Goal: Task Accomplishment & Management: Manage account settings

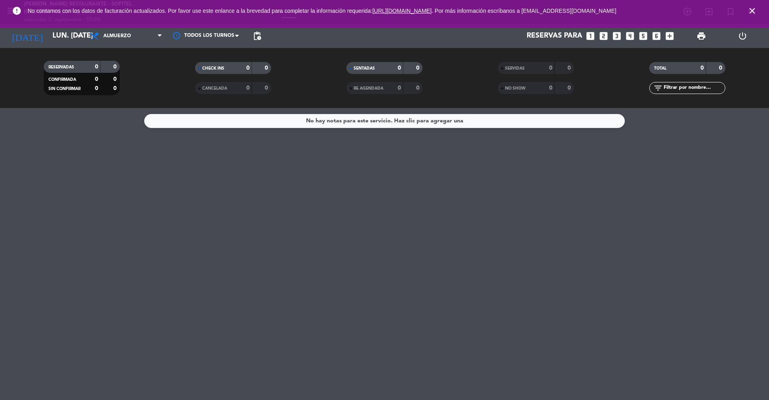
click at [752, 10] on icon "close" at bounding box center [752, 11] width 10 height 10
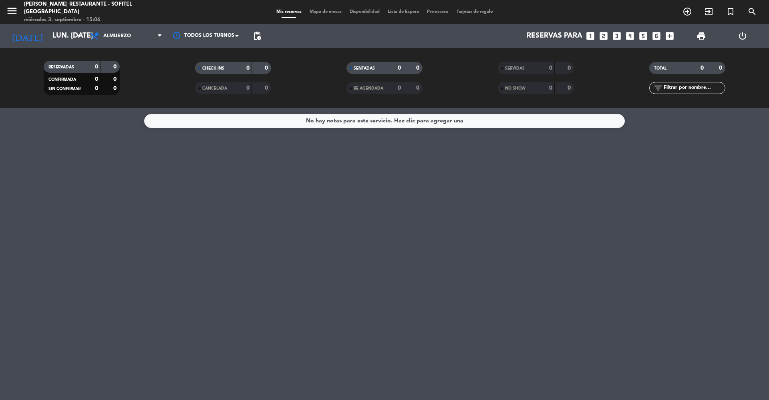
click at [3, 13] on div "menu Alma restaurante - Sofitel Buenos Aires miércoles 3. septiembre - 15:06" at bounding box center [96, 12] width 192 height 24
click at [11, 13] on icon "menu" at bounding box center [12, 11] width 12 height 12
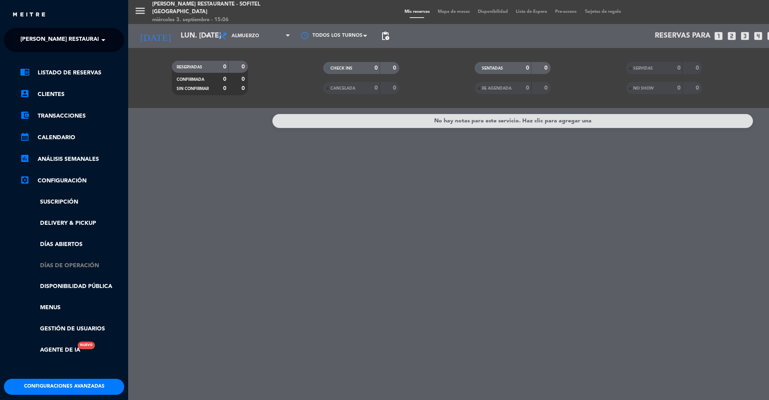
click at [64, 264] on link "Días de Operación" at bounding box center [72, 266] width 104 height 9
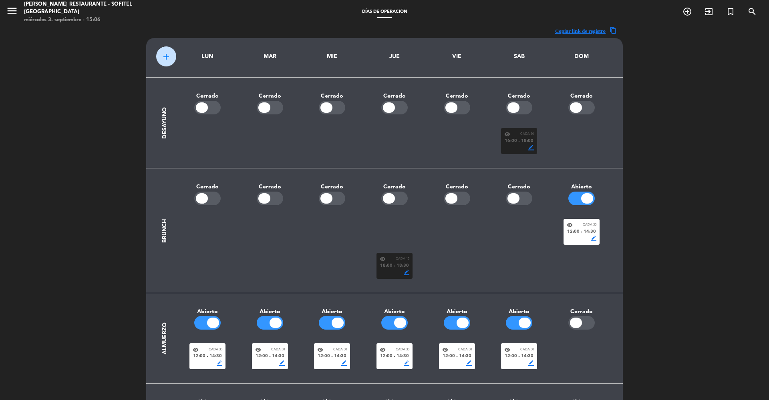
click at [390, 266] on span "18:00" at bounding box center [386, 266] width 12 height 7
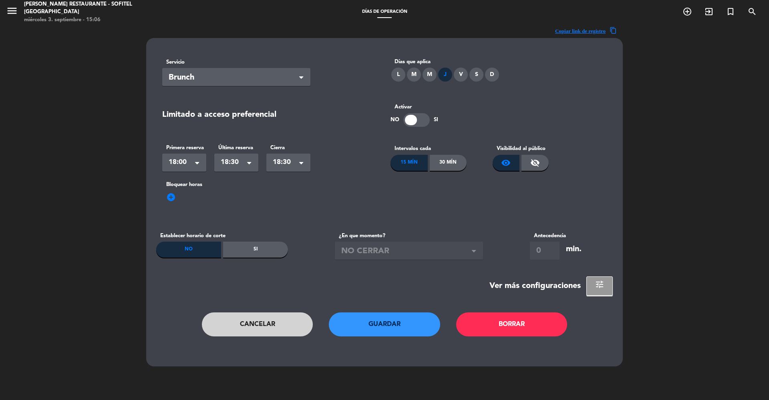
click at [458, 78] on div "V" at bounding box center [461, 75] width 14 height 14
click at [371, 336] on button "Guardar" at bounding box center [384, 325] width 111 height 24
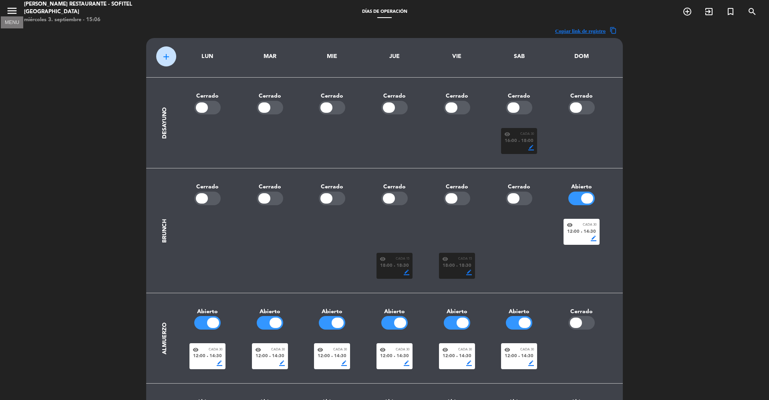
click at [10, 18] on button "menu" at bounding box center [12, 12] width 12 height 15
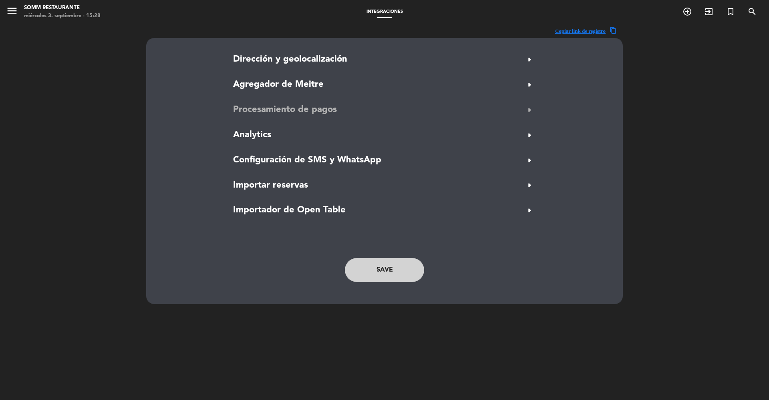
click at [250, 113] on span "Procesamiento de pagos" at bounding box center [285, 110] width 104 height 14
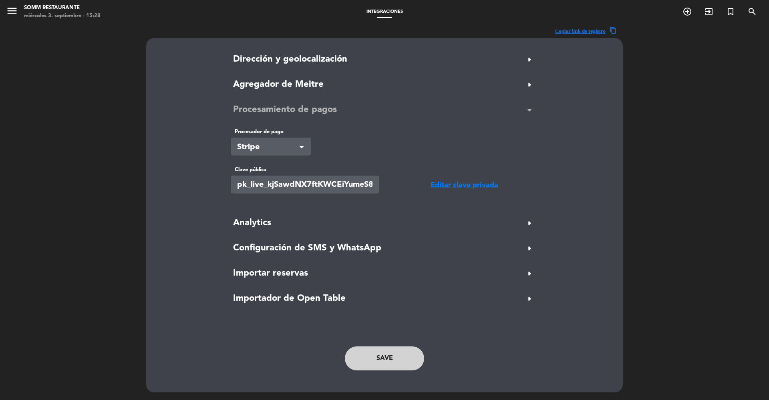
click at [250, 113] on span "Procesamiento de pagos" at bounding box center [285, 110] width 104 height 14
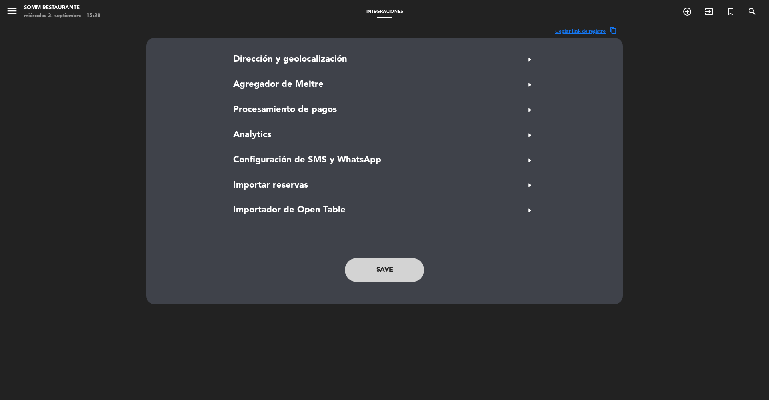
click at [12, 12] on icon "menu" at bounding box center [12, 11] width 12 height 12
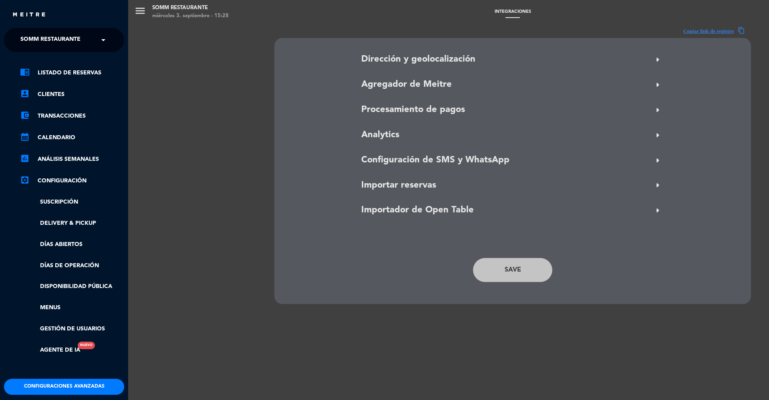
click at [48, 36] on span "SOMM Restaurante" at bounding box center [50, 40] width 60 height 17
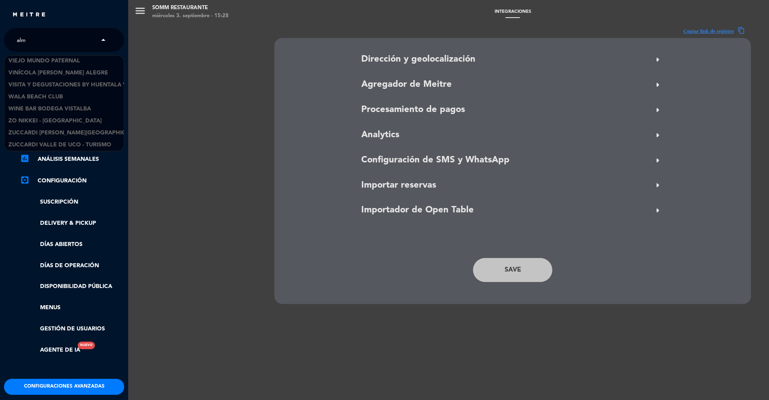
type input "alma"
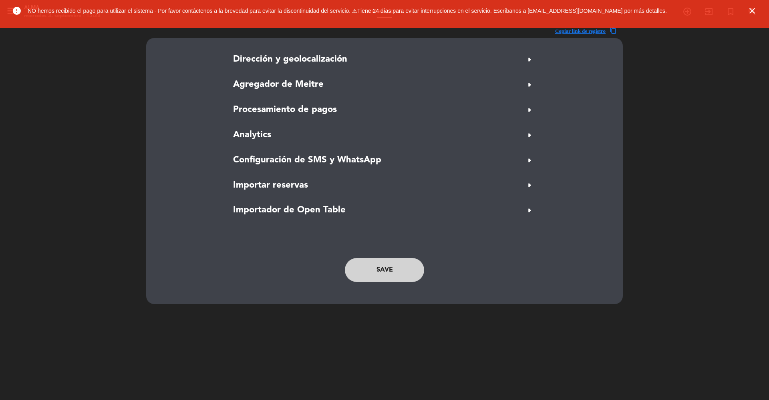
click at [752, 15] on icon "close" at bounding box center [752, 11] width 10 height 10
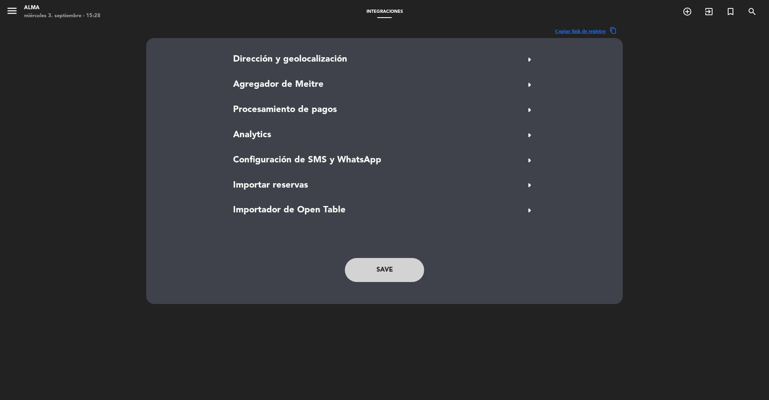
click at [6, 6] on icon "menu" at bounding box center [12, 11] width 12 height 12
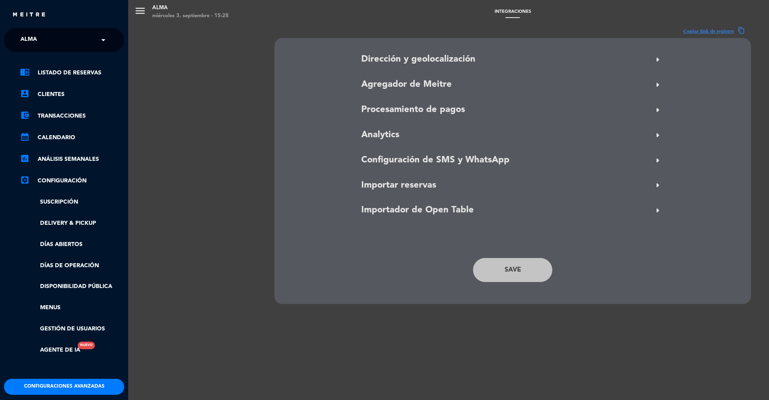
click at [35, 41] on span "Alma" at bounding box center [28, 40] width 16 height 17
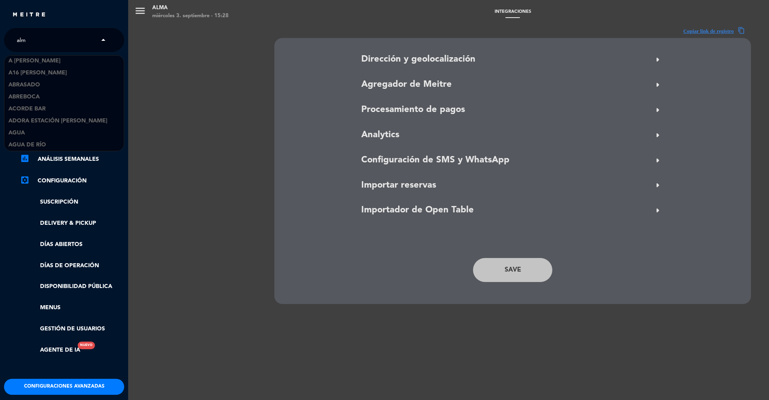
type input "alma"
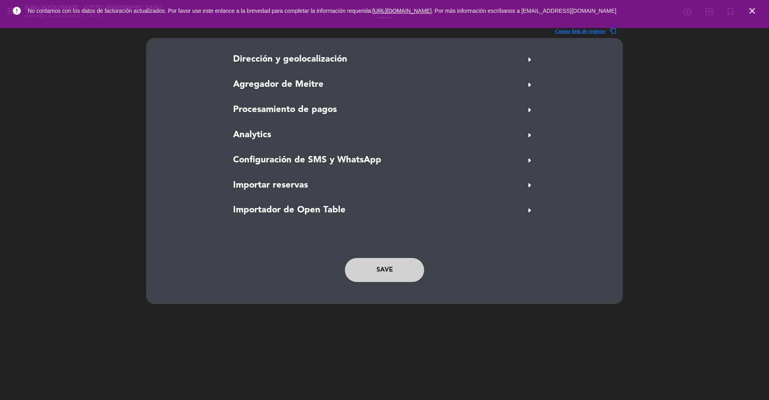
click at [747, 9] on icon "close" at bounding box center [752, 11] width 10 height 10
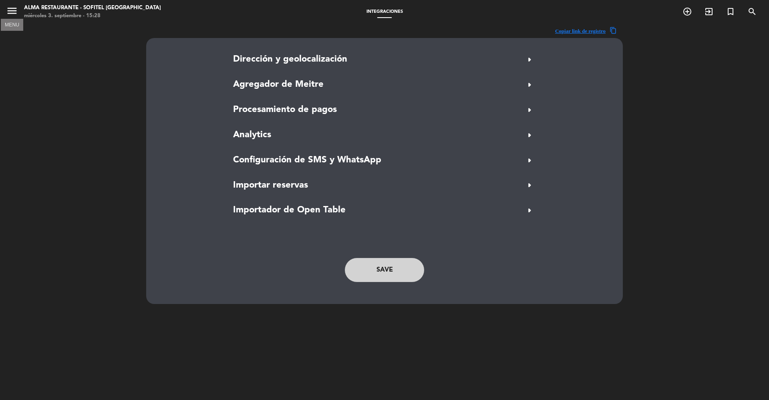
click at [9, 7] on icon "menu" at bounding box center [12, 11] width 12 height 12
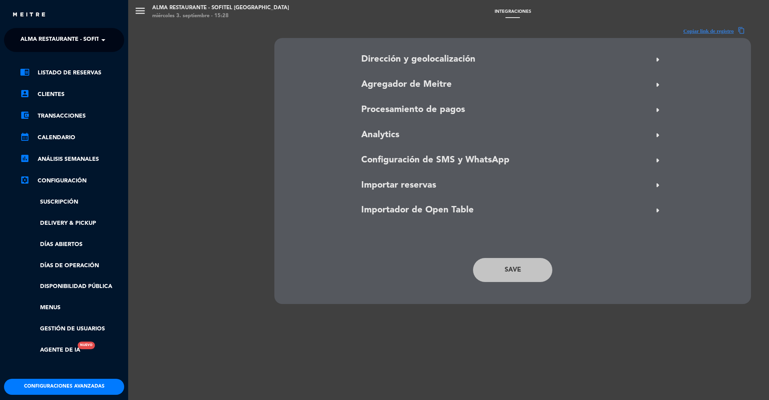
click at [40, 383] on button "Configuraciones avanzadas" at bounding box center [64, 387] width 120 height 16
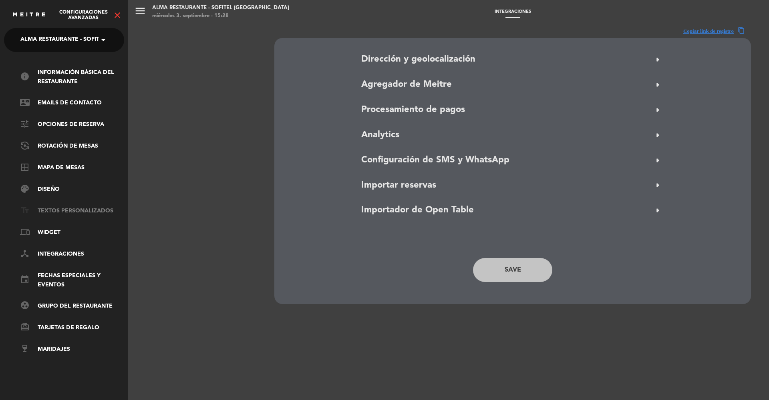
click at [62, 211] on link "text_fields Textos Personalizados" at bounding box center [72, 212] width 104 height 10
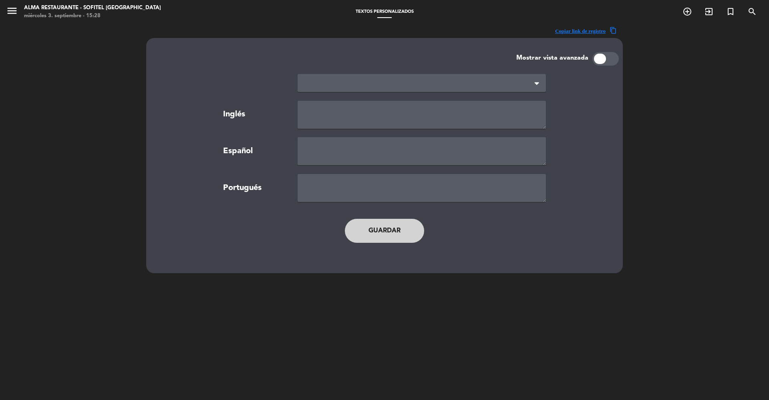
type textarea "TERMS AND CONDITIONS"
type textarea "TÉRMINOS Y CONDICIONES"
type textarea "TERMOS E CONDIÇÕES"
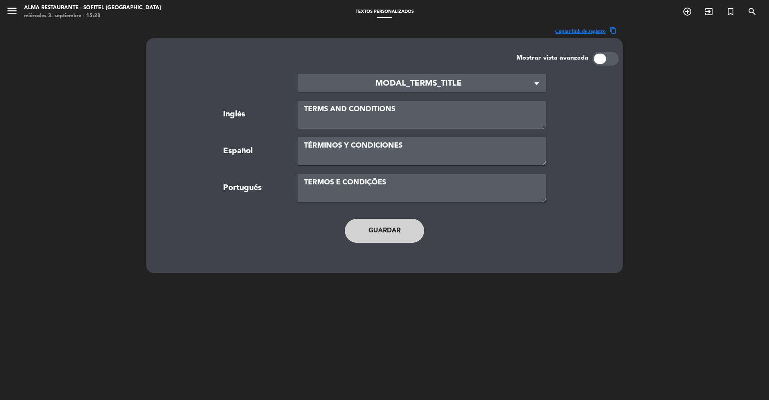
click at [377, 86] on span "MODAL_TERMS_TITLE" at bounding box center [418, 83] width 229 height 13
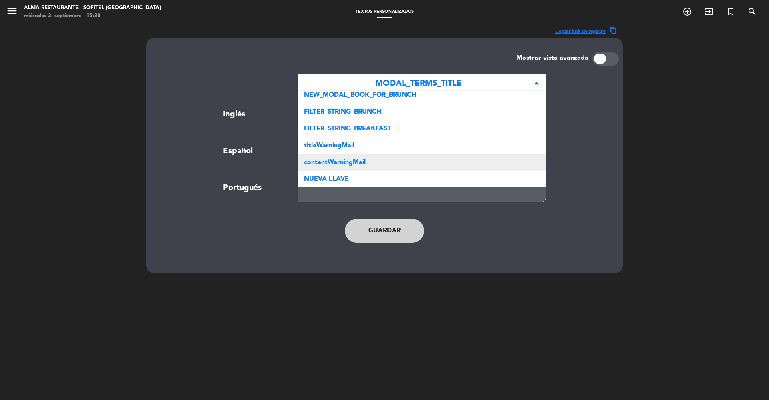
scroll to position [240, 0]
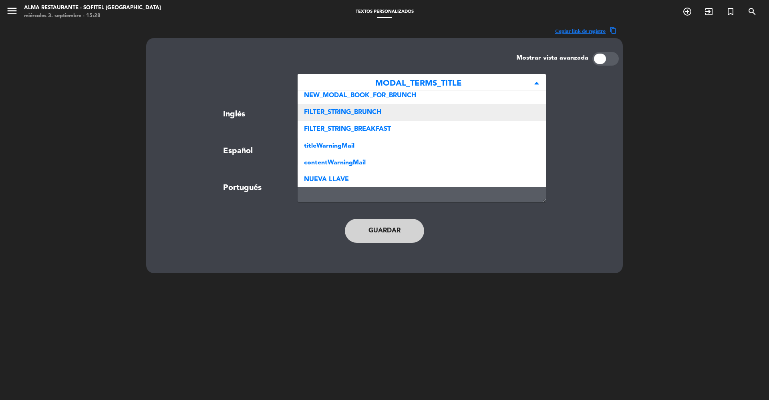
click at [356, 113] on span "FILTER_STRING_BRUNCH" at bounding box center [342, 112] width 77 height 6
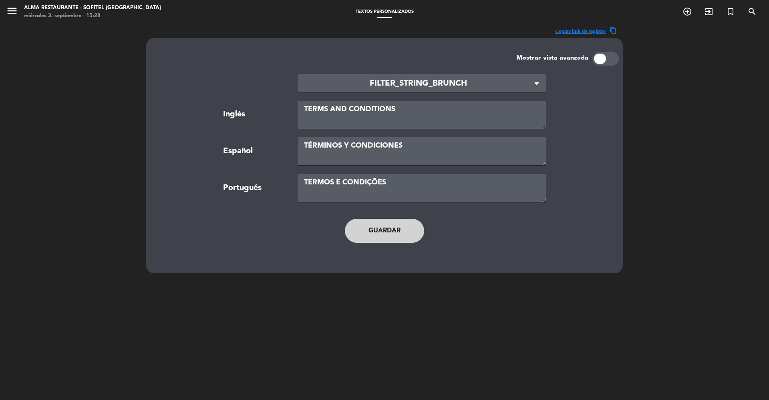
type textarea "Brunch"
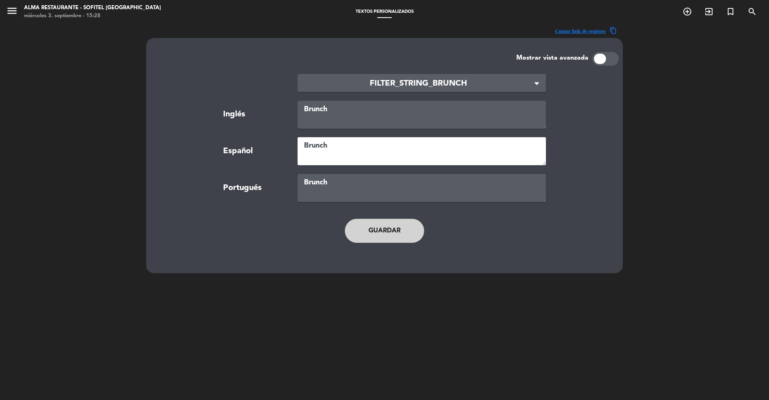
click at [345, 142] on textarea "Brunch" at bounding box center [422, 151] width 248 height 28
drag, startPoint x: 338, startPoint y: 147, endPoint x: 265, endPoint y: 145, distance: 73.7
click at [265, 145] on div "Español Brunch" at bounding box center [384, 151] width 446 height 28
type textarea "Vinos con Historia"
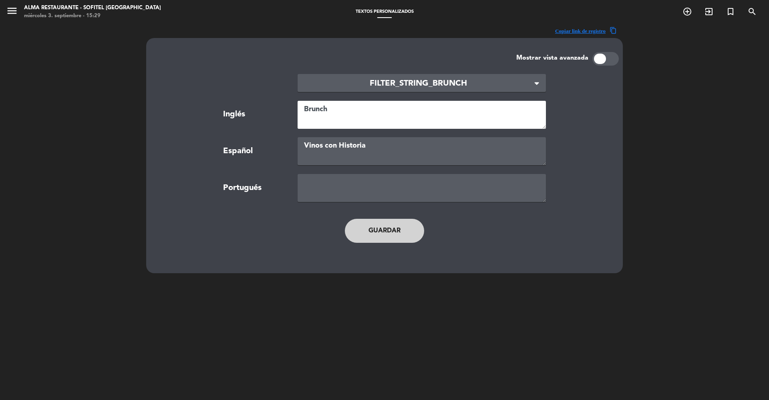
click at [329, 115] on textarea "Brunch" at bounding box center [422, 115] width 248 height 28
paste textarea "Wines with History"
type textarea "Wines with History"
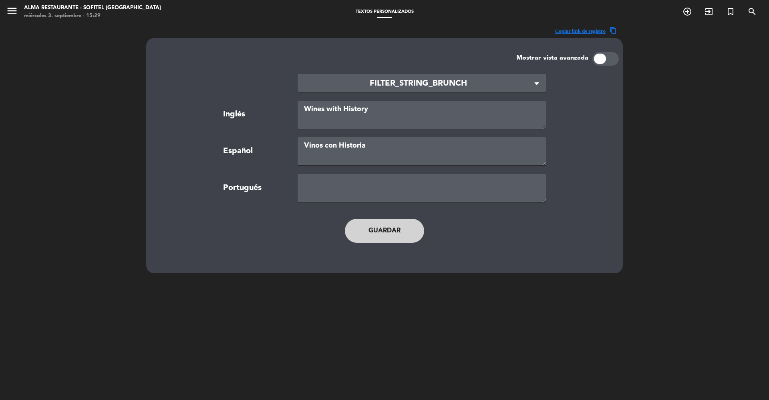
click at [653, 3] on div "menu Alma restaurante - Sofitel [GEOGRAPHIC_DATA] [DATE] 3. septiembre - 15:29 …" at bounding box center [384, 12] width 769 height 24
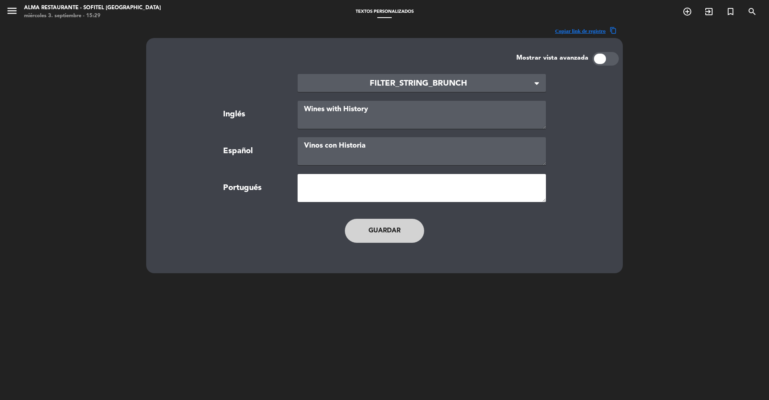
click at [308, 189] on textarea at bounding box center [422, 188] width 248 height 28
paste textarea "Vinhos com História"
type textarea "Vinhos com História"
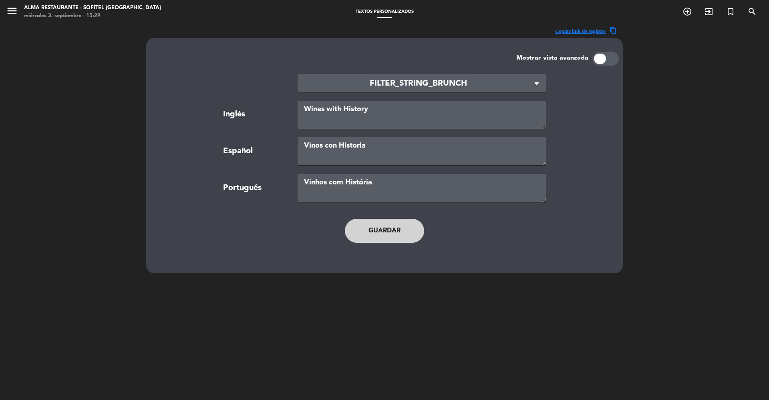
click at [395, 232] on button "Guardar" at bounding box center [384, 231] width 79 height 24
click at [415, 89] on span "FILTER_STRING_BRUNCH" at bounding box center [418, 83] width 229 height 13
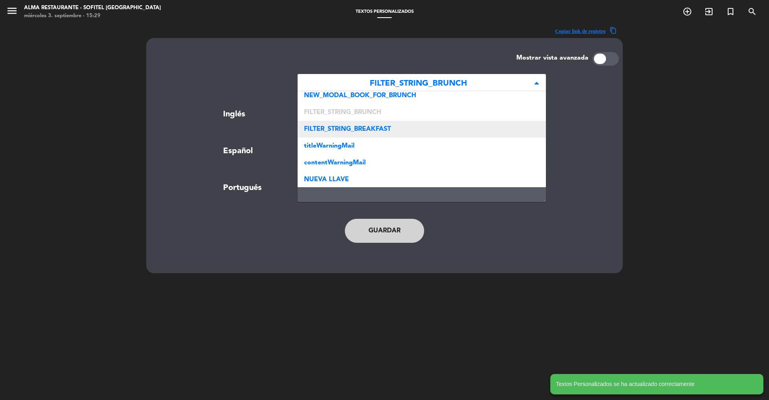
scroll to position [214, 0]
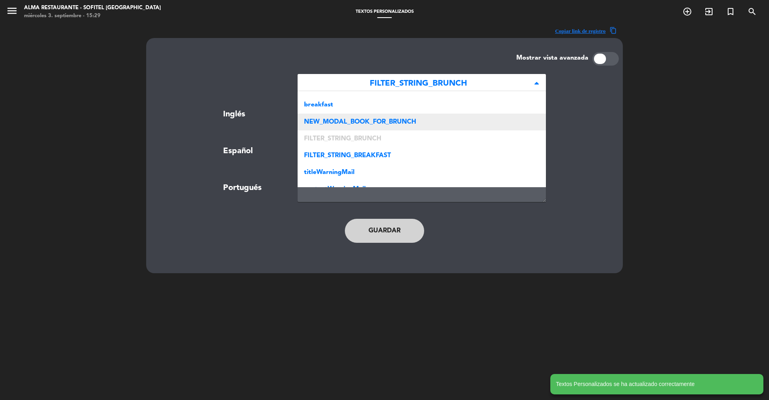
click at [376, 126] on div "NEW_MODAL_BOOK_FOR_BRUNCH" at bounding box center [422, 122] width 248 height 17
type textarea "Reservations for brunch"
type textarea "Reservas para Brunch"
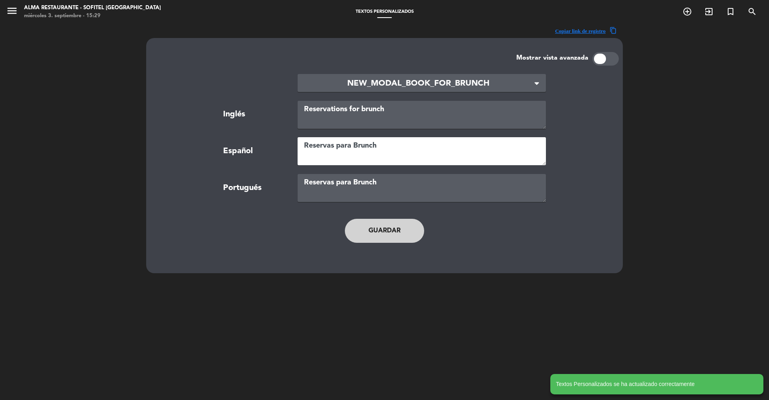
drag, startPoint x: 380, startPoint y: 145, endPoint x: 353, endPoint y: 145, distance: 26.8
click at [353, 145] on textarea "Reservas para Brunch" at bounding box center [422, 151] width 248 height 28
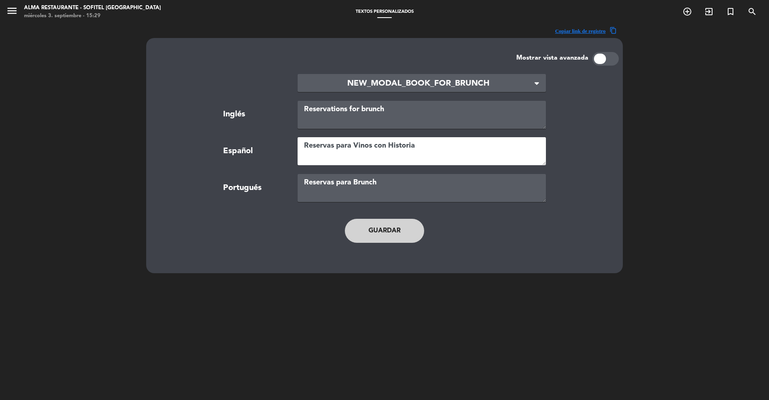
type textarea "Reservas para Vinos con Historia"
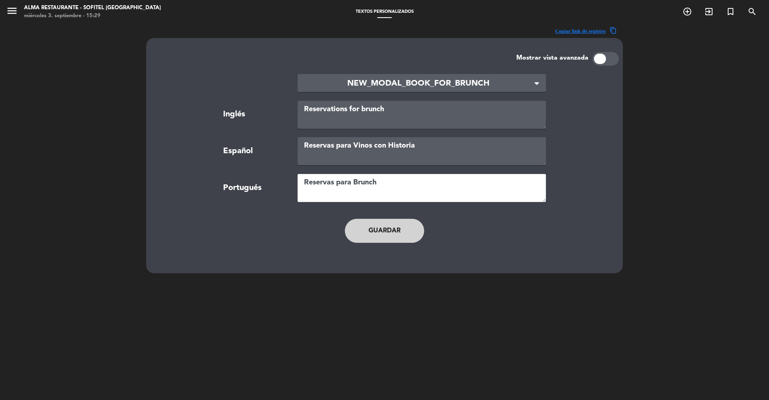
click at [328, 194] on textarea "Reservas para Brunch" at bounding box center [422, 188] width 248 height 28
paste textarea "Reservas para Vinhos com História"
type textarea "Reservas para Vinhos com História"
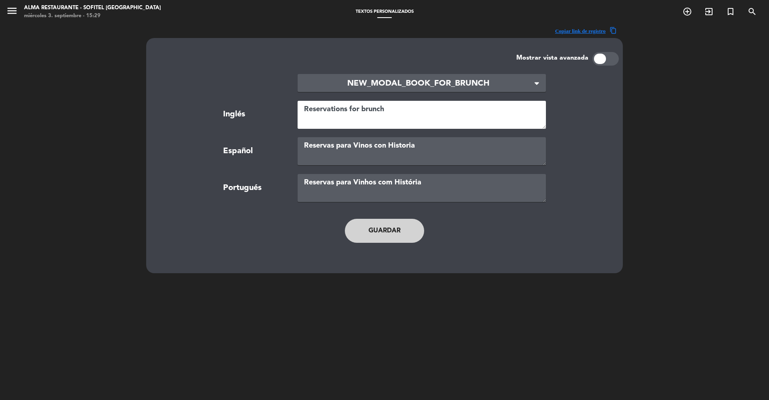
click at [318, 120] on textarea "Reservations for brunch" at bounding box center [422, 115] width 248 height 28
paste textarea "Reservations for Wines with History"
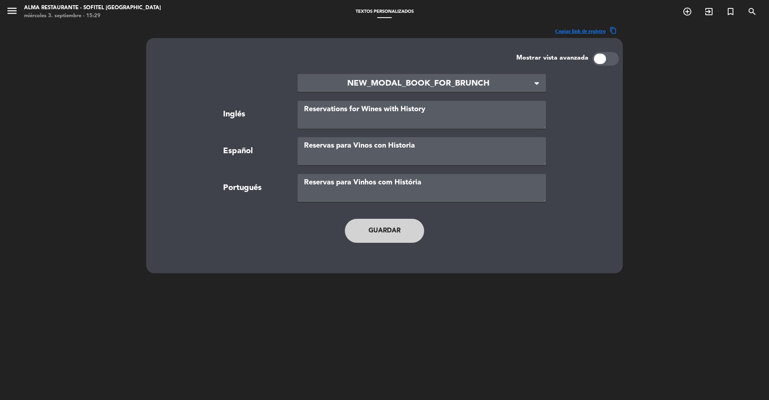
click at [389, 231] on button "Guardar" at bounding box center [384, 231] width 79 height 24
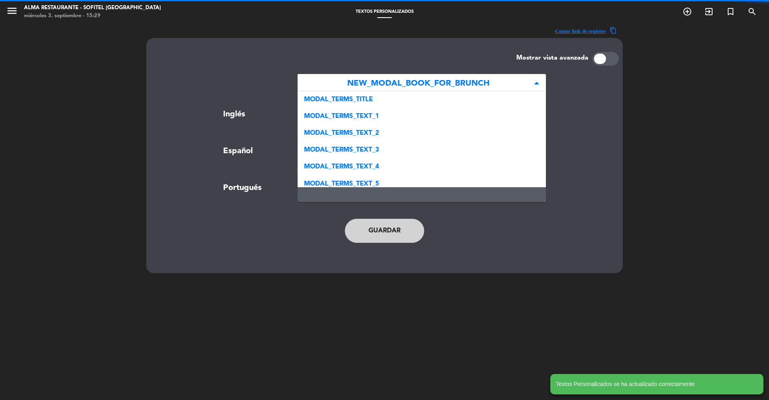
click at [427, 82] on span "NEW_MODAL_BOOK_FOR_BRUNCH" at bounding box center [418, 83] width 229 height 13
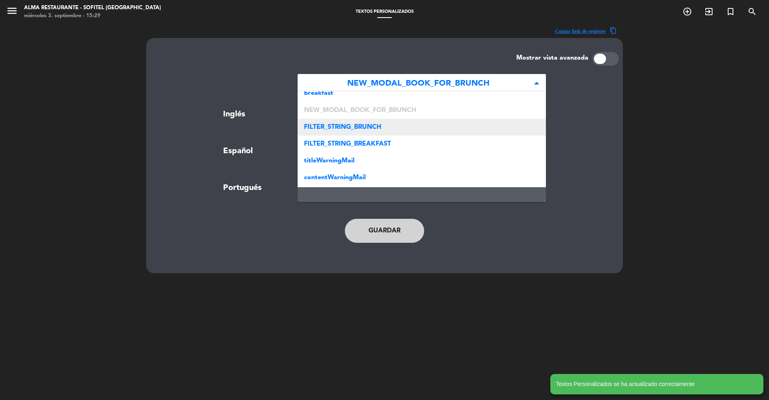
scroll to position [222, 0]
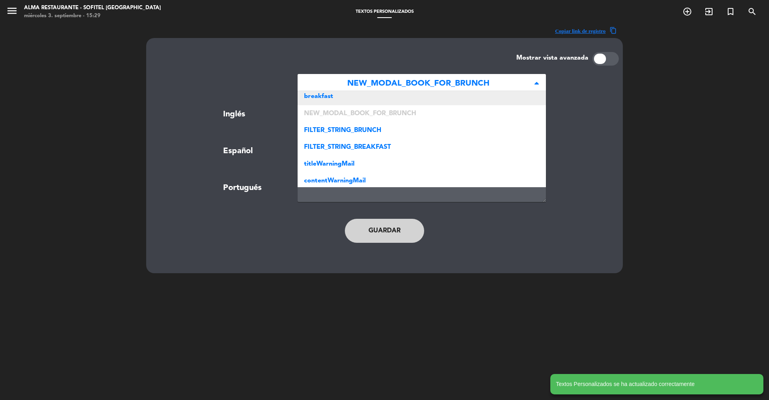
click at [370, 101] on div "breakfast" at bounding box center [422, 96] width 248 height 17
type textarea "Chocolate Festival"
type textarea "Festival de chocolate"
type textarea "Festival de Chocolate"
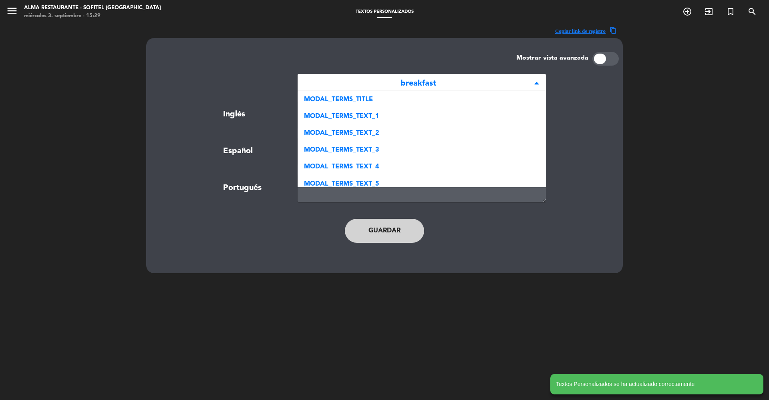
click at [412, 80] on span "breakfast" at bounding box center [418, 83] width 229 height 13
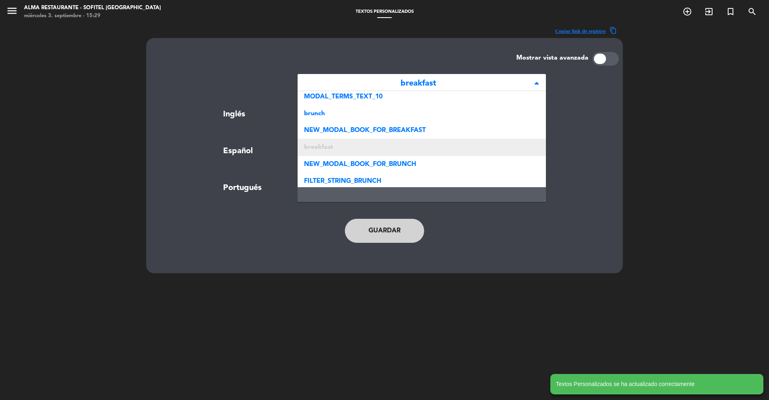
scroll to position [171, 0]
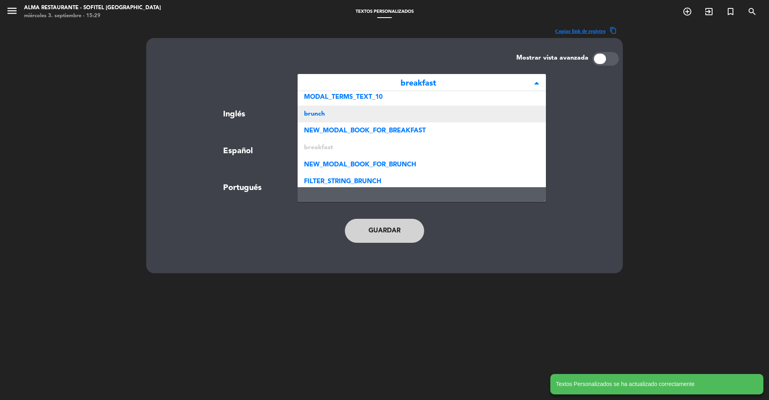
click at [324, 113] on span "brunch" at bounding box center [314, 114] width 21 height 6
type textarea "Brunch"
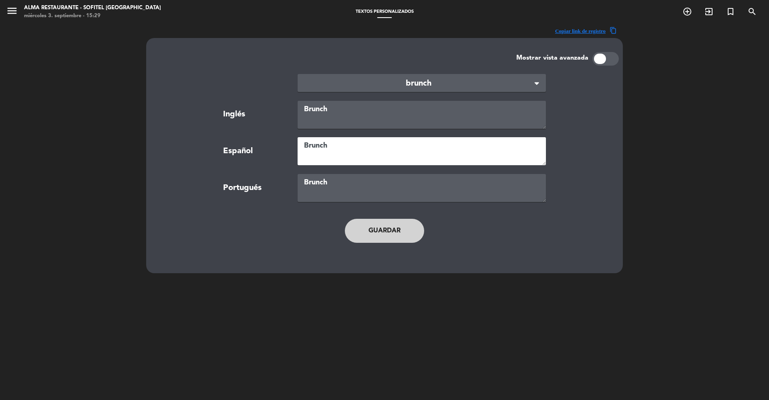
click at [359, 156] on textarea "Brunch" at bounding box center [422, 151] width 248 height 28
type textarea "Vinos con Historia"
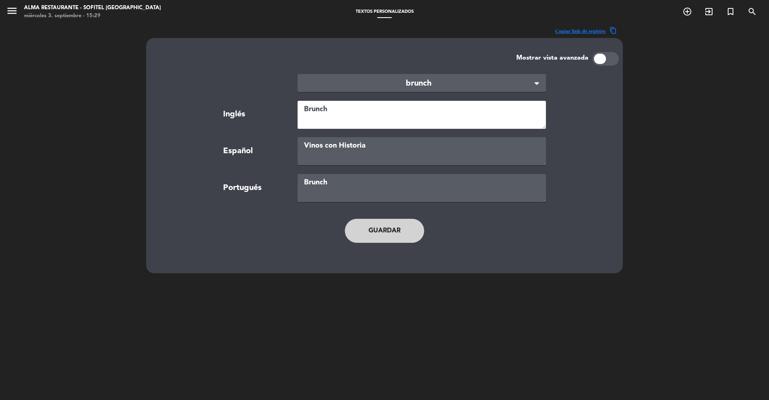
click at [334, 121] on textarea "Brunch" at bounding box center [422, 115] width 248 height 28
paste textarea "Wines with History"
type textarea "Wines with History"
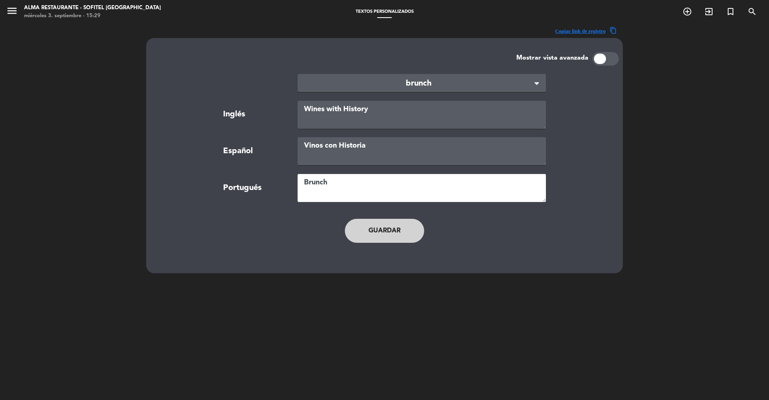
click at [318, 185] on textarea "Brunch" at bounding box center [422, 188] width 248 height 28
paste textarea "Vinhos com História"
type textarea "Vinhos com História"
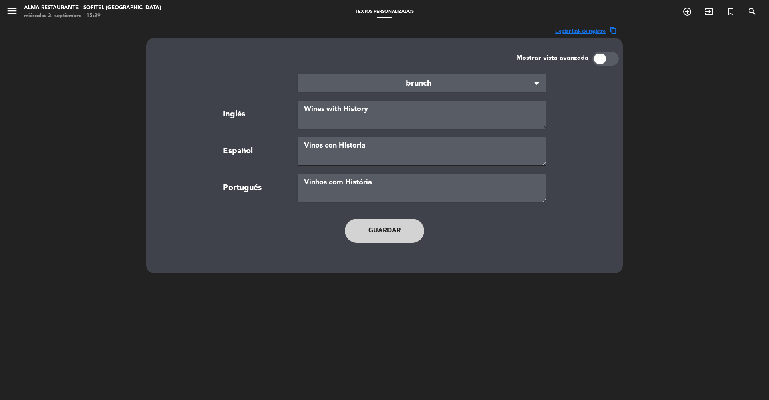
click at [380, 229] on button "Guardar" at bounding box center [384, 231] width 79 height 24
click at [15, 11] on icon "menu" at bounding box center [12, 11] width 12 height 12
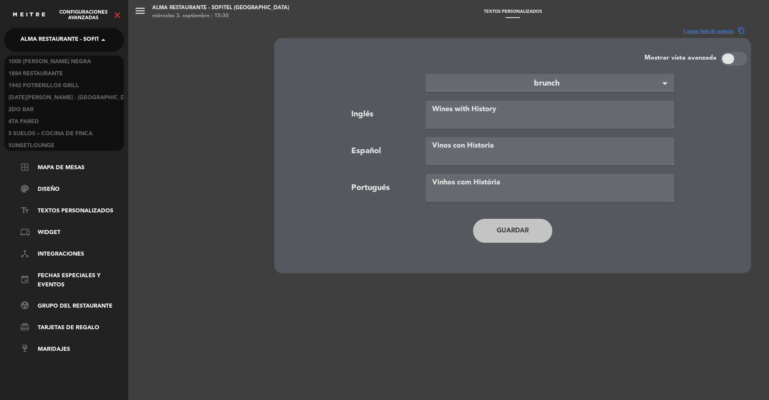
click at [38, 38] on span "Alma restaurante - Sofitel [GEOGRAPHIC_DATA]" at bounding box center [93, 40] width 147 height 17
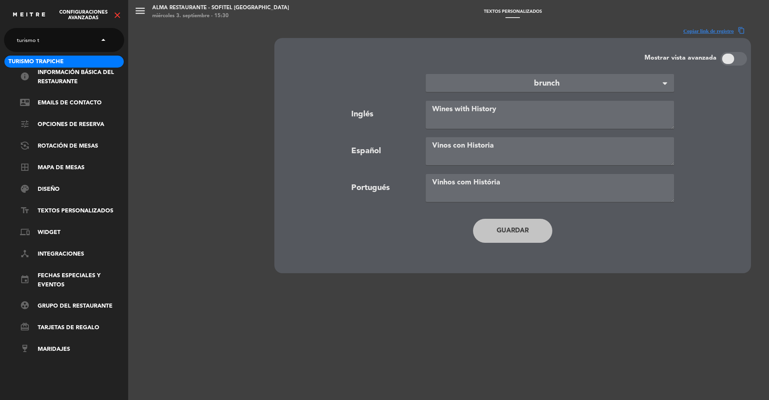
scroll to position [0, 0]
type input "turismo tra"
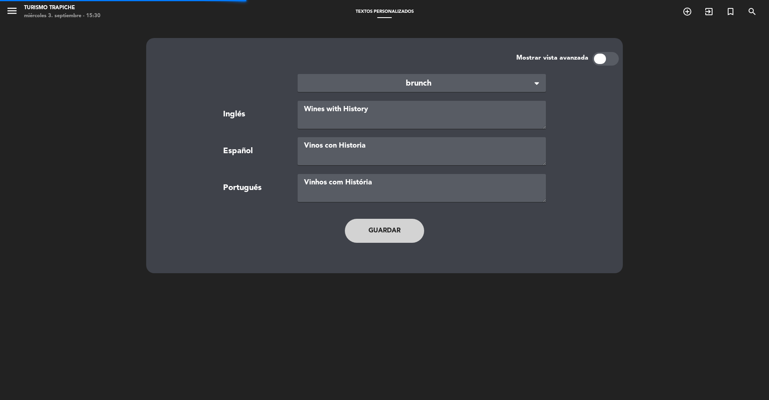
type textarea "TERMS AND CONDITIONS"
type textarea "TÉRMINOS Y CONDICIONES"
type textarea "TERMOS E CONDIÇÕES"
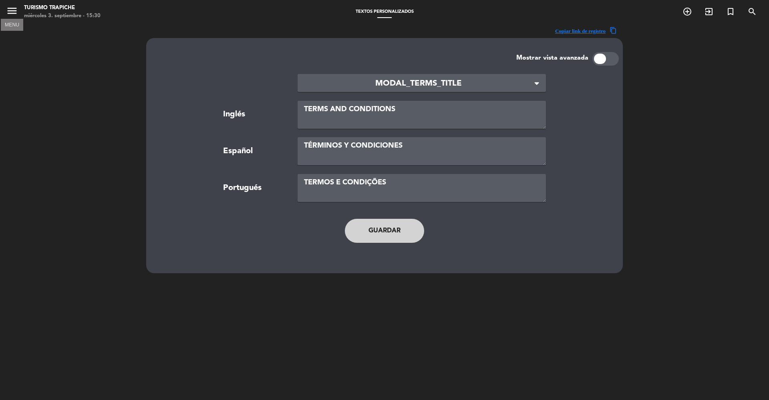
click at [13, 14] on icon "menu" at bounding box center [12, 11] width 12 height 12
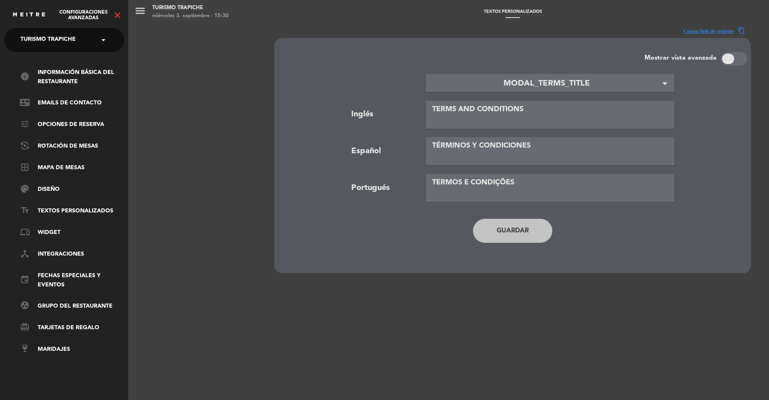
click at [116, 16] on icon "close" at bounding box center [118, 15] width 10 height 10
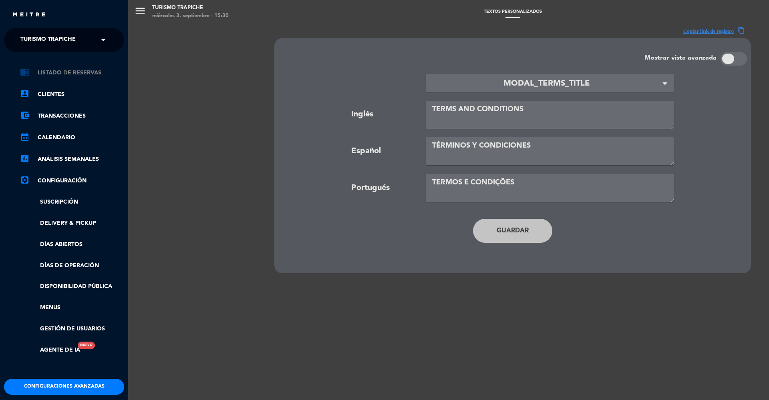
click at [53, 73] on link "chrome_reader_mode Listado de Reservas" at bounding box center [72, 73] width 104 height 10
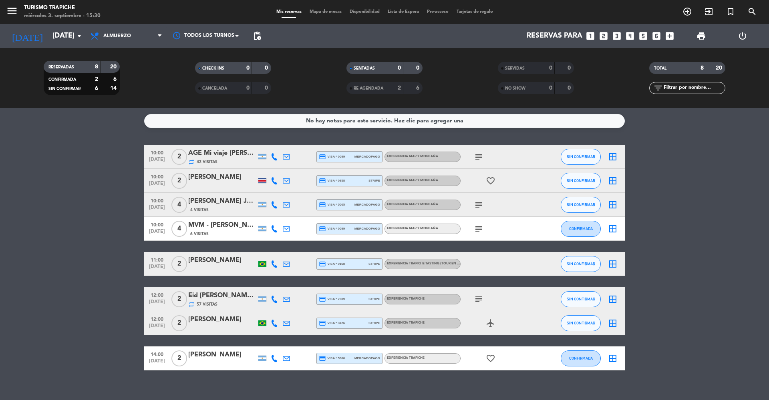
click at [17, 9] on icon "menu" at bounding box center [12, 11] width 12 height 12
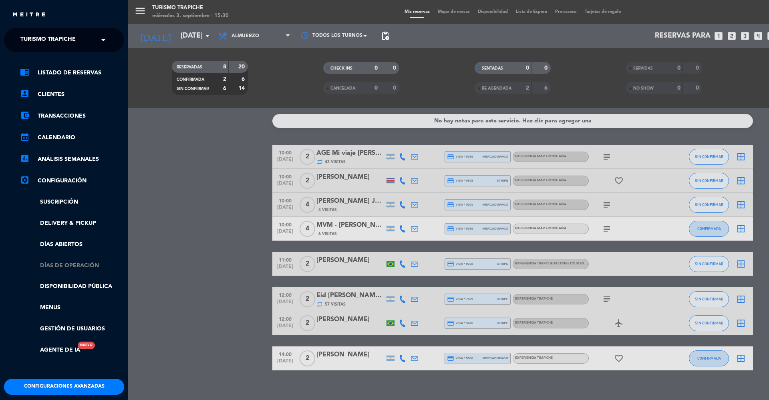
click at [81, 262] on link "Días de Operación" at bounding box center [72, 266] width 104 height 9
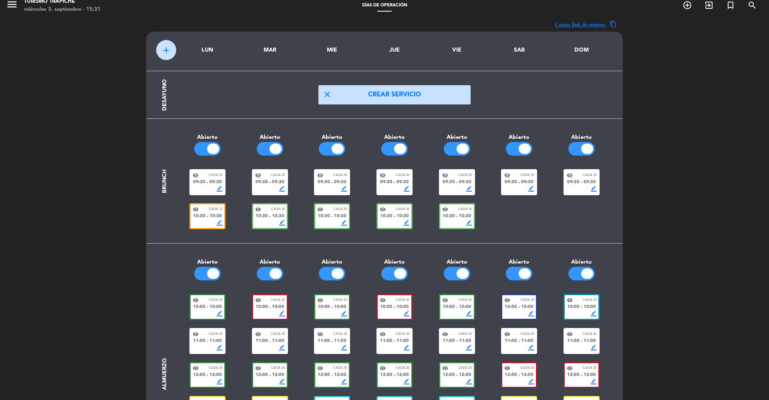
scroll to position [134, 0]
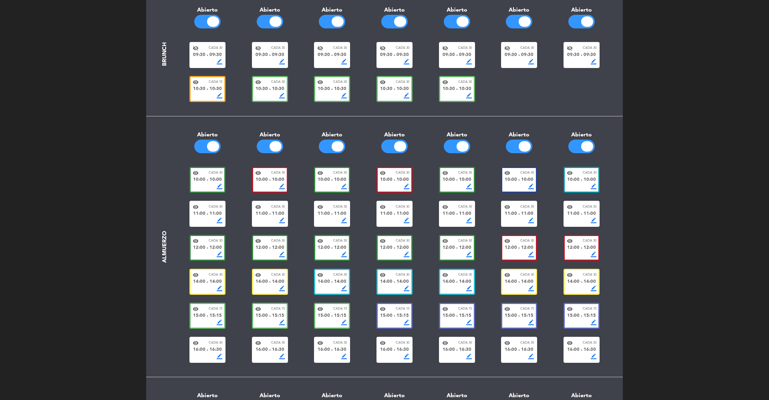
click at [449, 181] on span "10:00" at bounding box center [449, 180] width 12 height 7
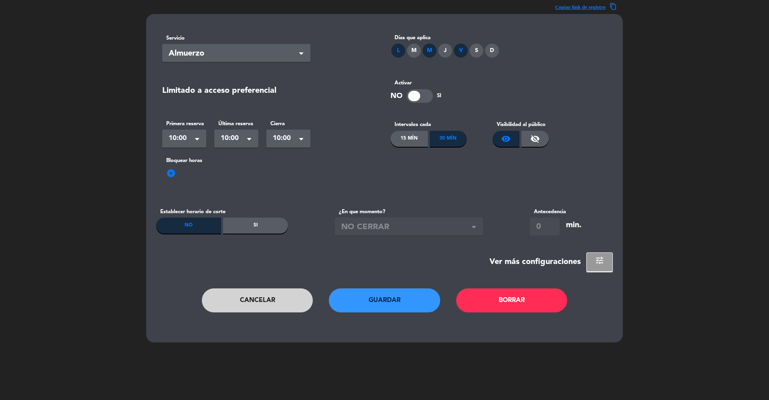
scroll to position [0, 0]
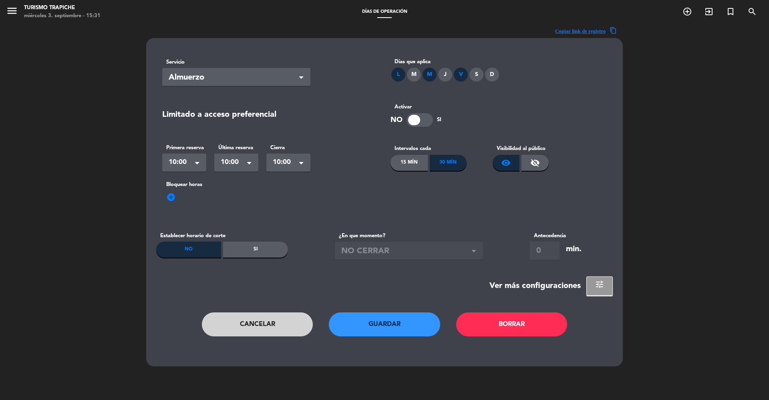
click at [229, 319] on button "Cancelar" at bounding box center [257, 325] width 111 height 24
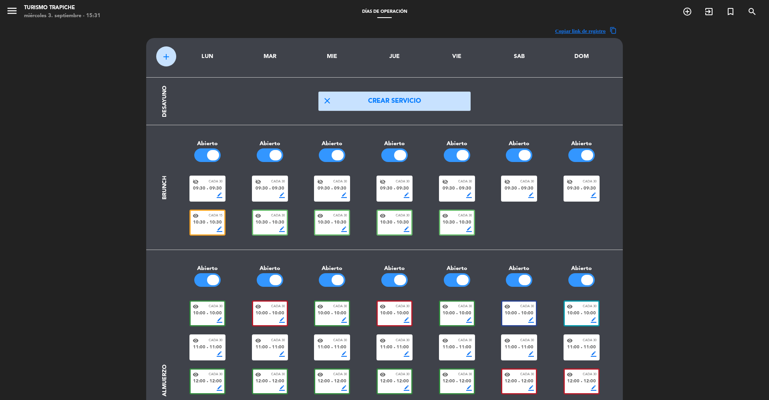
scroll to position [2, 0]
